Goal: Transaction & Acquisition: Purchase product/service

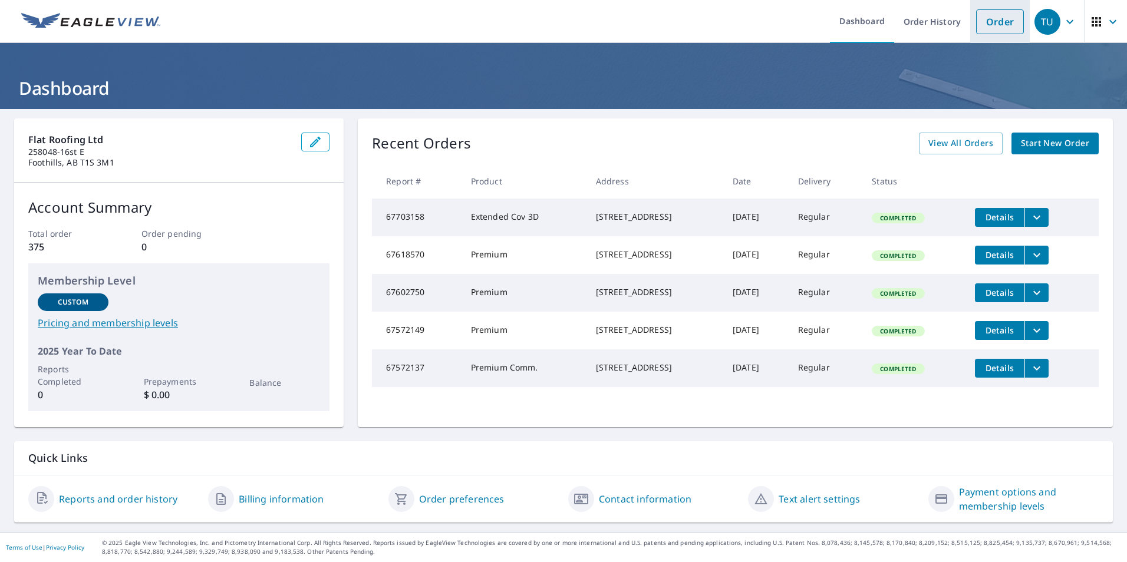
click at [983, 16] on link "Order" at bounding box center [1000, 21] width 48 height 25
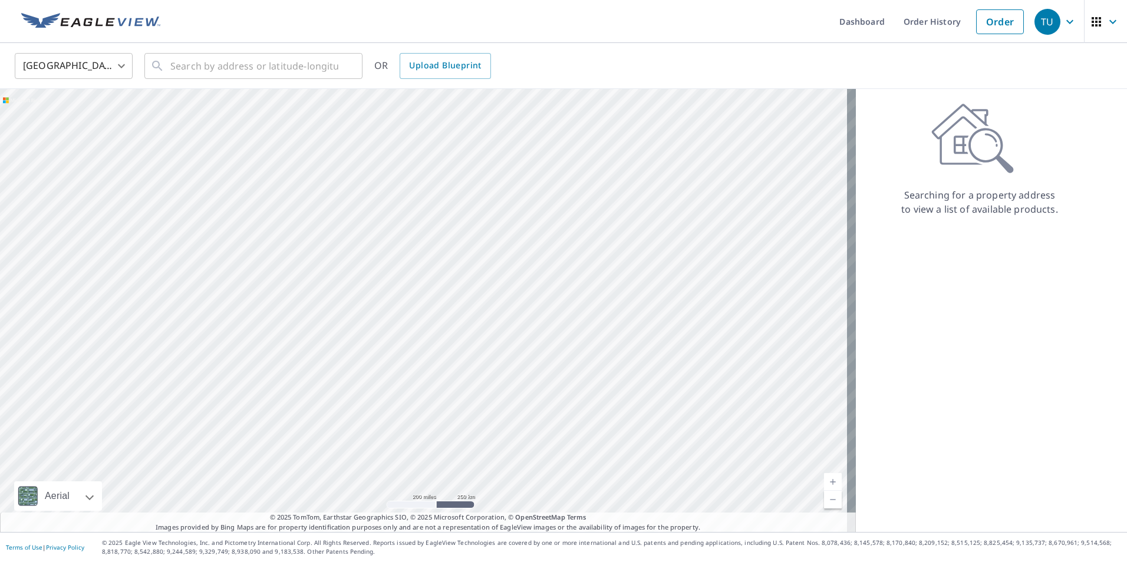
click at [118, 62] on body "TU TU Dashboard Order History Order TU United States US ​ ​ OR Upload Blueprint…" at bounding box center [563, 281] width 1127 height 562
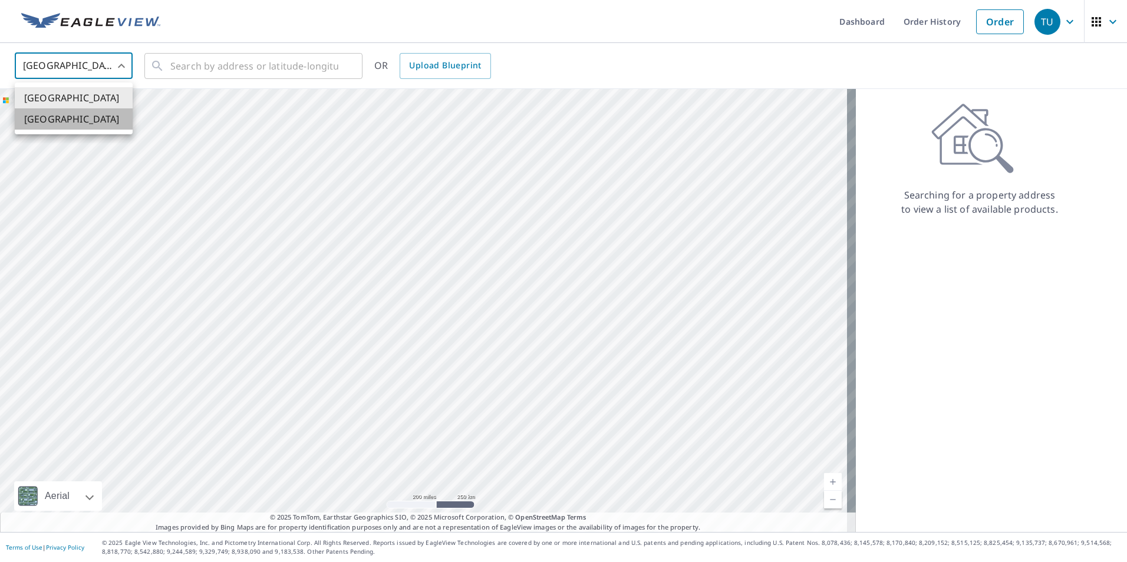
click at [91, 120] on li "[GEOGRAPHIC_DATA]" at bounding box center [74, 118] width 118 height 21
type input "CA"
click at [187, 65] on input "text" at bounding box center [254, 66] width 168 height 33
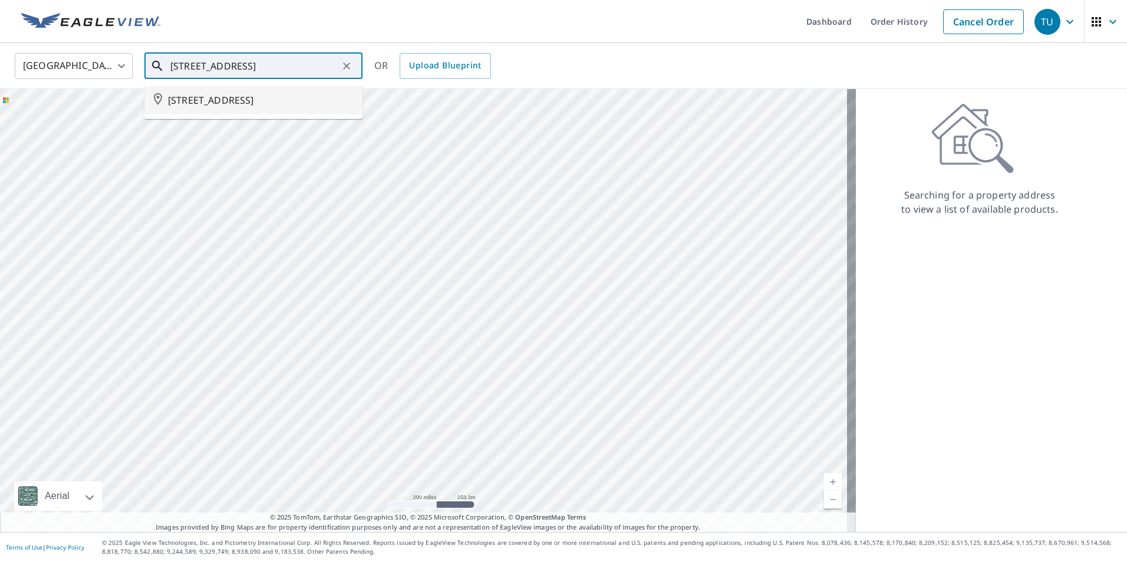
click at [304, 96] on span "[STREET_ADDRESS]" at bounding box center [260, 100] width 185 height 14
type input "[STREET_ADDRESS]"
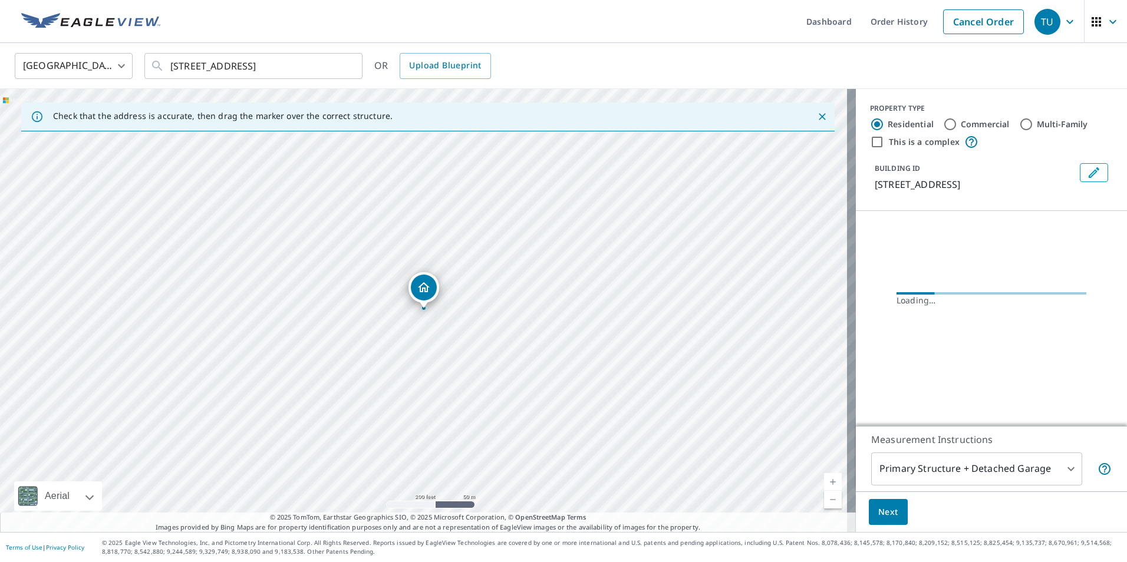
click at [824, 481] on link "Current Level 17, Zoom In" at bounding box center [833, 482] width 18 height 18
click at [824, 481] on link "Current Level 18, Zoom In" at bounding box center [833, 482] width 18 height 18
click at [824, 481] on link "Current Level 19, Zoom In" at bounding box center [833, 482] width 18 height 18
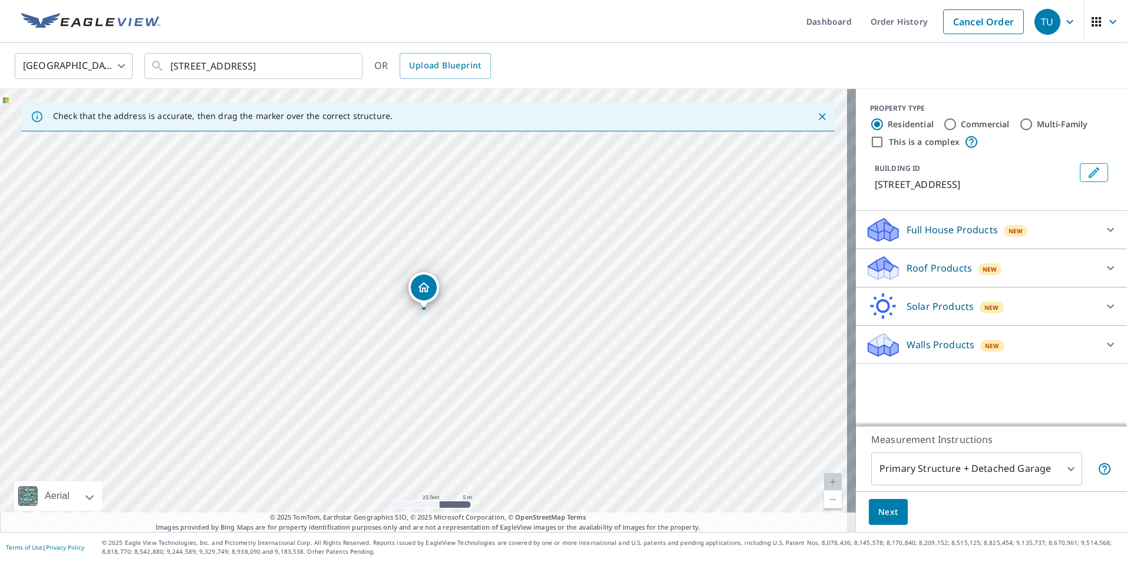
click at [824, 481] on link "Current Level 20, Zoom In Disabled" at bounding box center [833, 482] width 18 height 18
drag, startPoint x: 425, startPoint y: 282, endPoint x: 431, endPoint y: 260, distance: 22.6
click at [878, 512] on span "Next" at bounding box center [888, 512] width 20 height 15
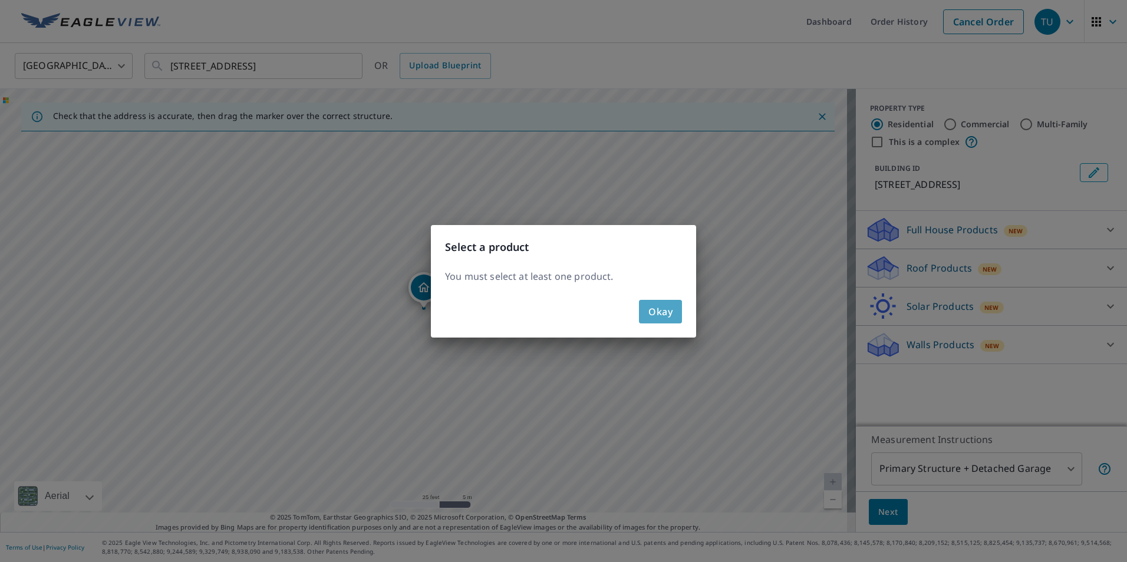
click at [658, 314] on span "Okay" at bounding box center [660, 311] width 24 height 17
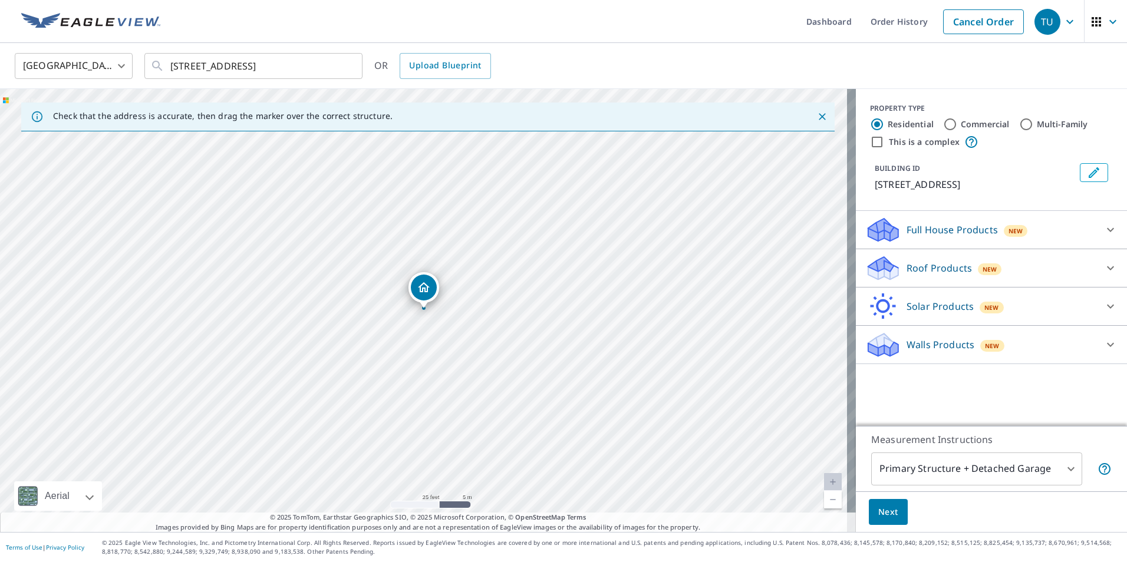
click at [873, 267] on icon at bounding box center [881, 264] width 26 height 15
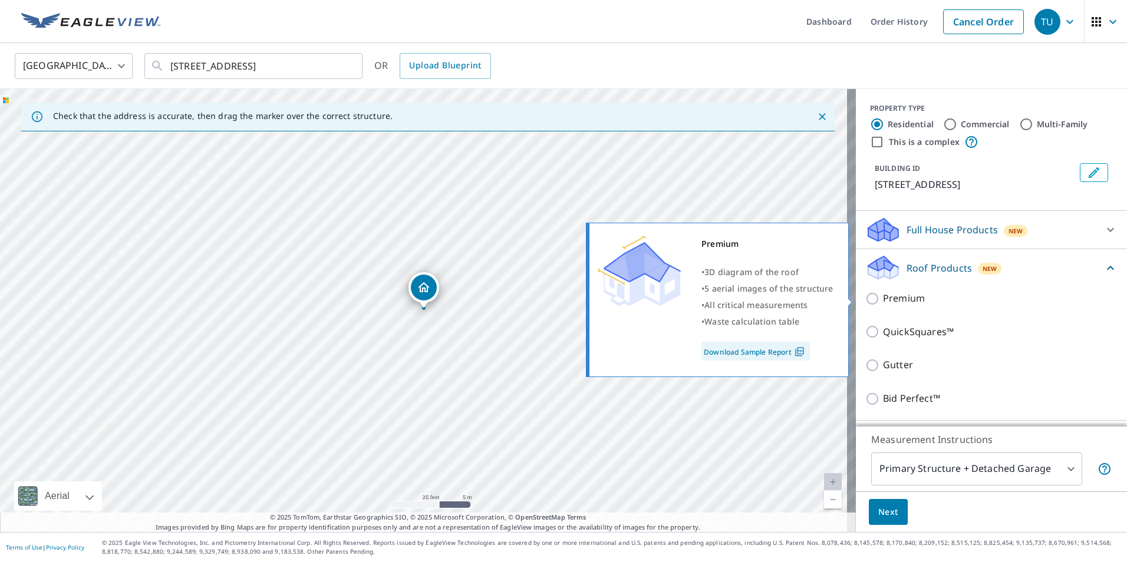
click at [865, 299] on input "Premium" at bounding box center [874, 299] width 18 height 14
checkbox input "true"
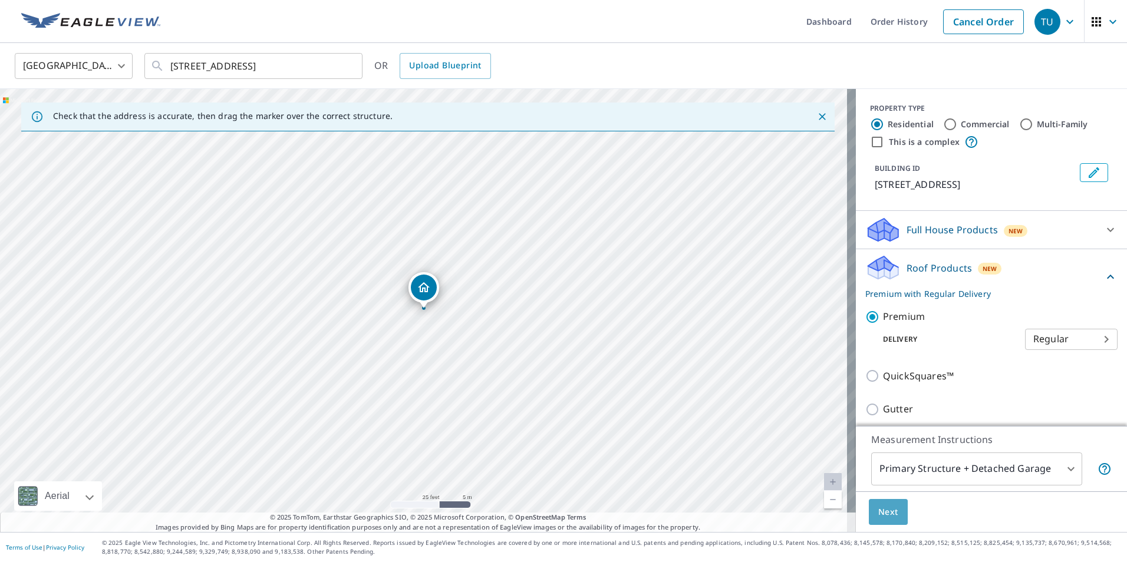
click at [882, 511] on span "Next" at bounding box center [888, 512] width 20 height 15
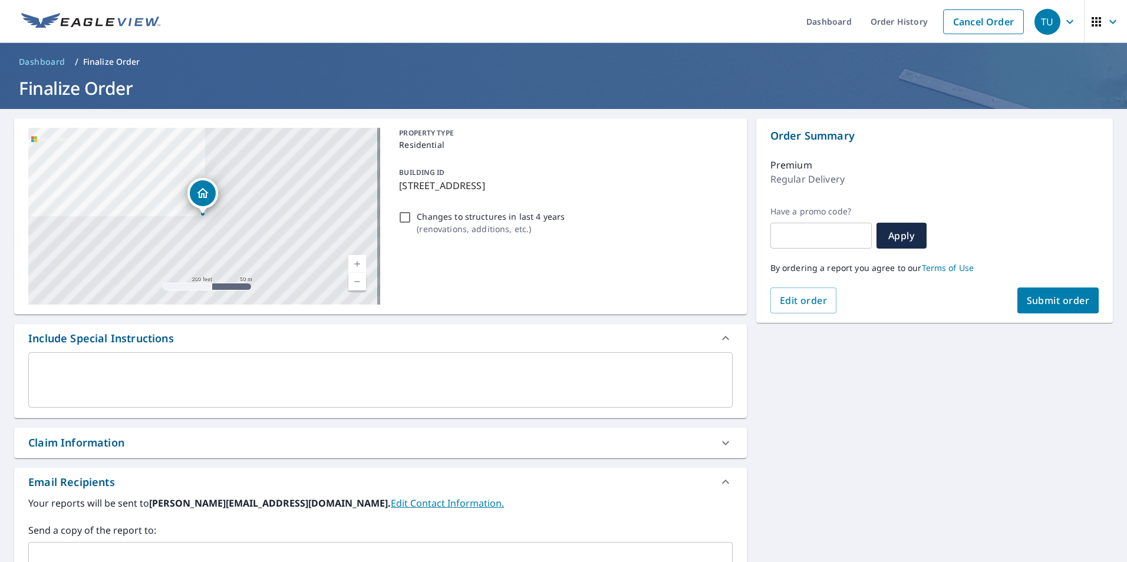
click at [1038, 298] on span "Submit order" at bounding box center [1058, 300] width 63 height 13
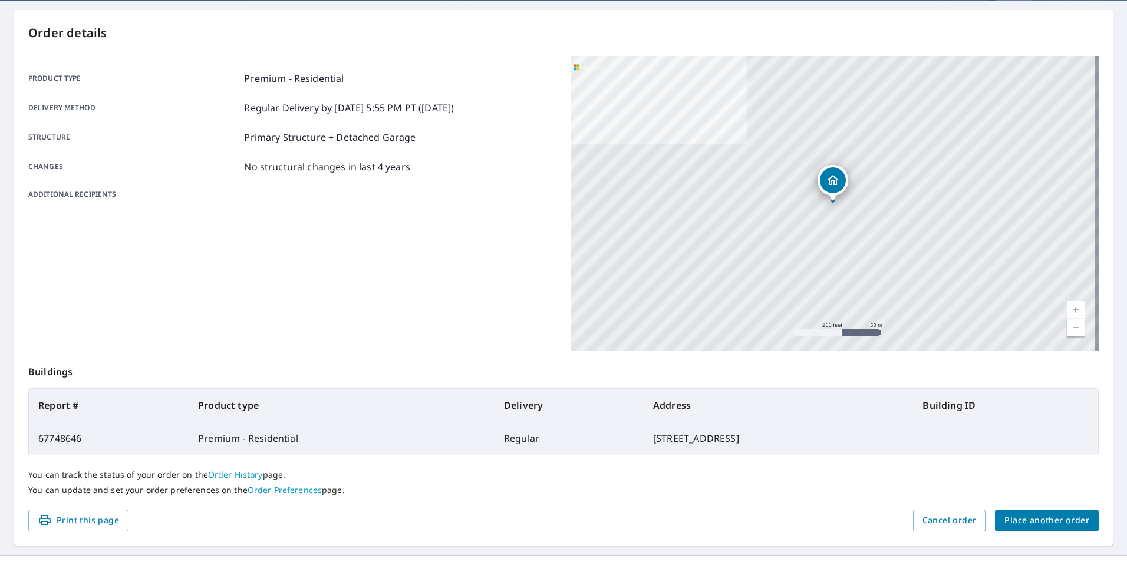
scroll to position [131, 0]
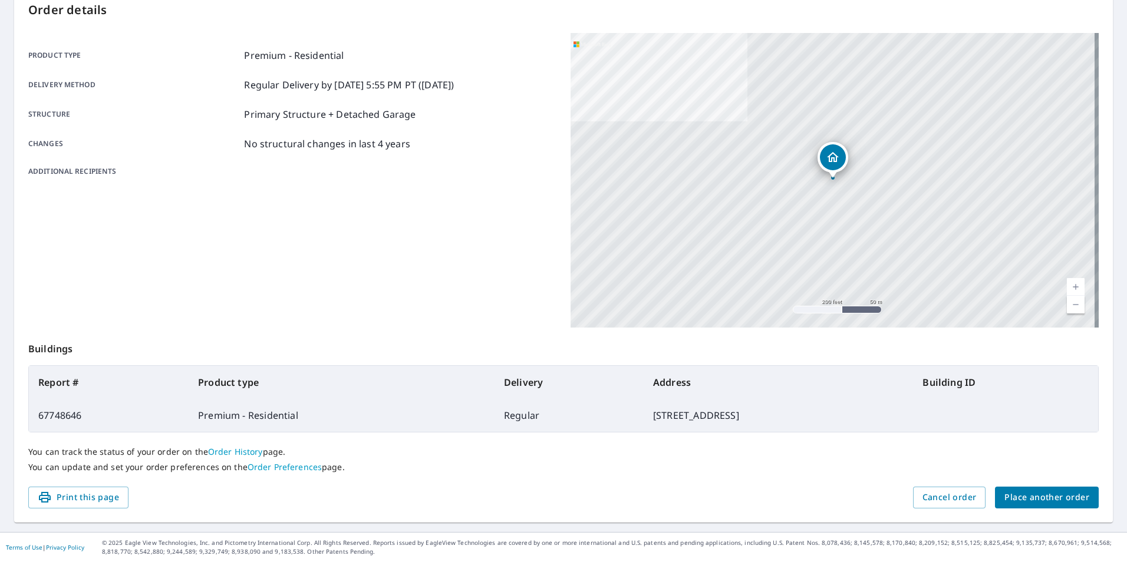
click at [1007, 497] on span "Place another order" at bounding box center [1046, 497] width 85 height 15
